Goal: Task Accomplishment & Management: Use online tool/utility

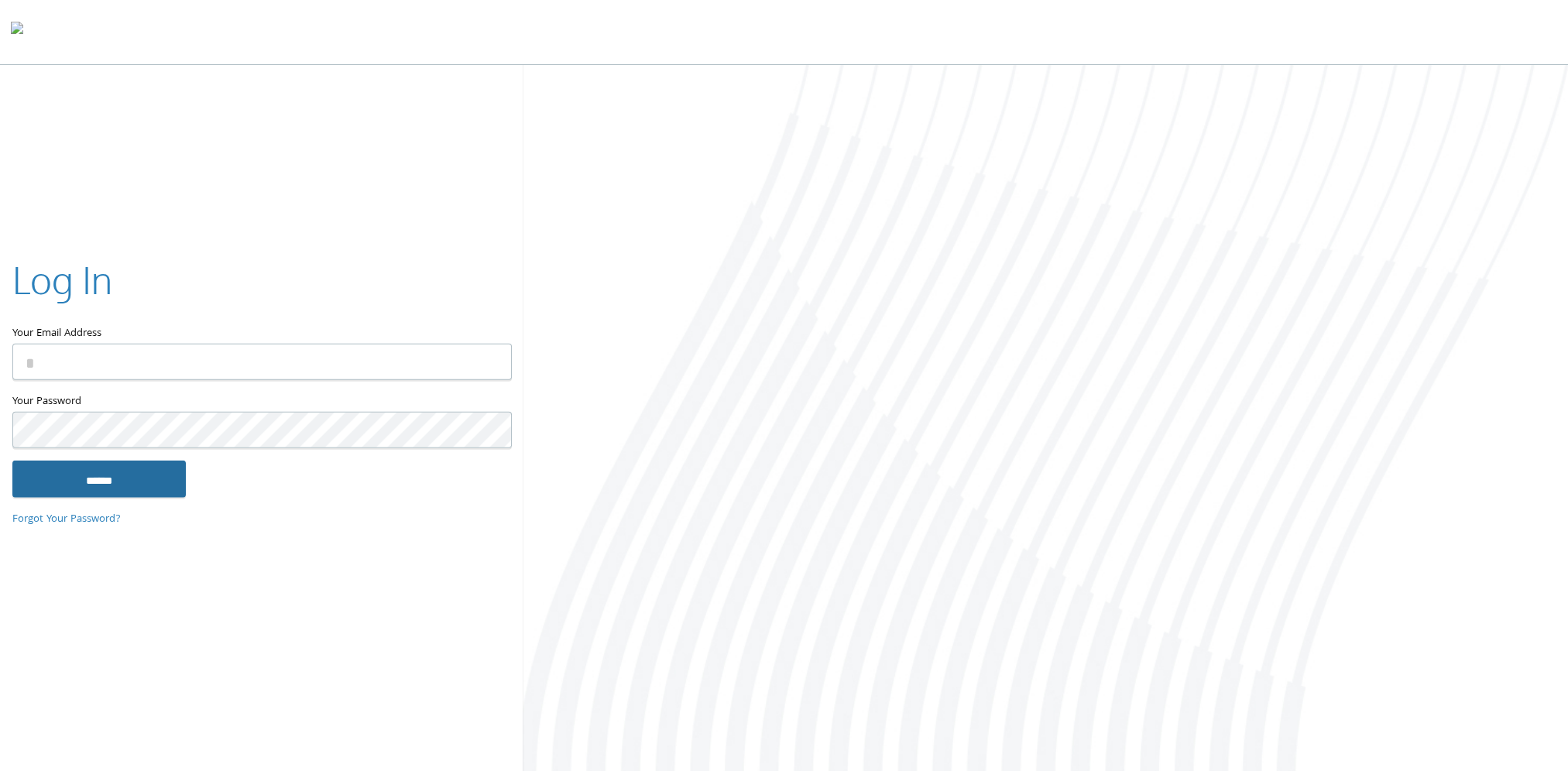
type input "**********"
click at [120, 478] on input "******" at bounding box center [99, 478] width 173 height 37
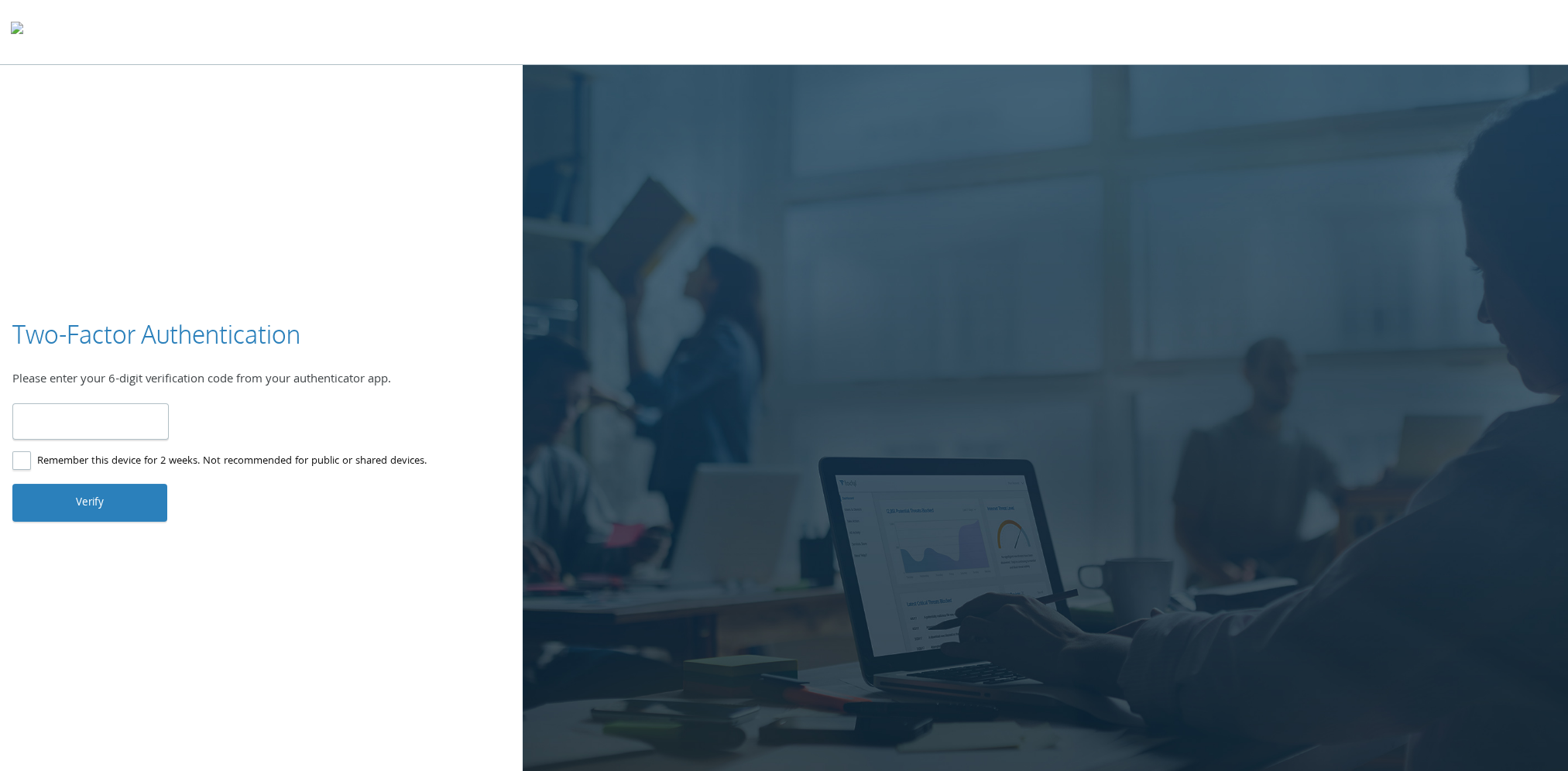
click at [91, 428] on input "number" at bounding box center [91, 421] width 156 height 36
type input "******"
